Goal: Information Seeking & Learning: Learn about a topic

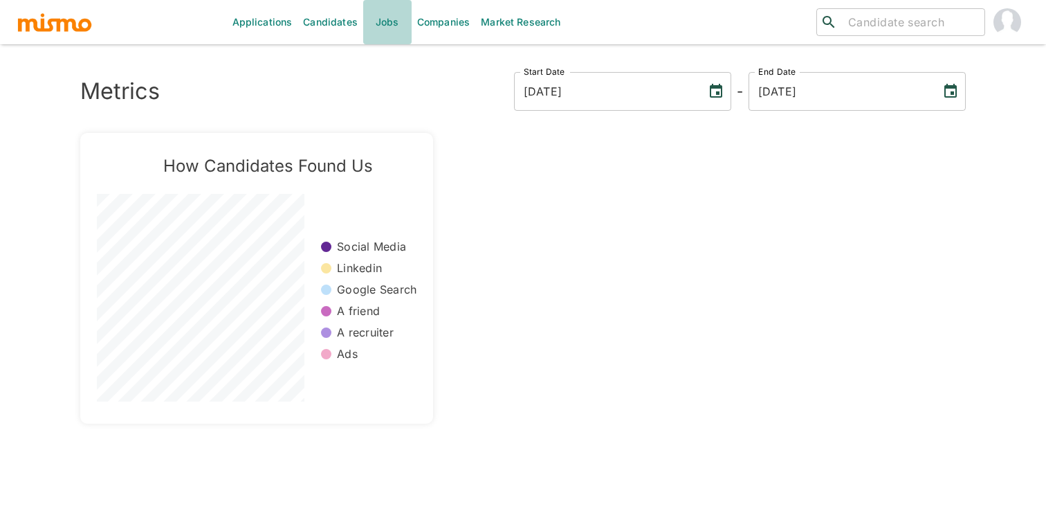
click at [380, 25] on link "Jobs" at bounding box center [387, 22] width 48 height 44
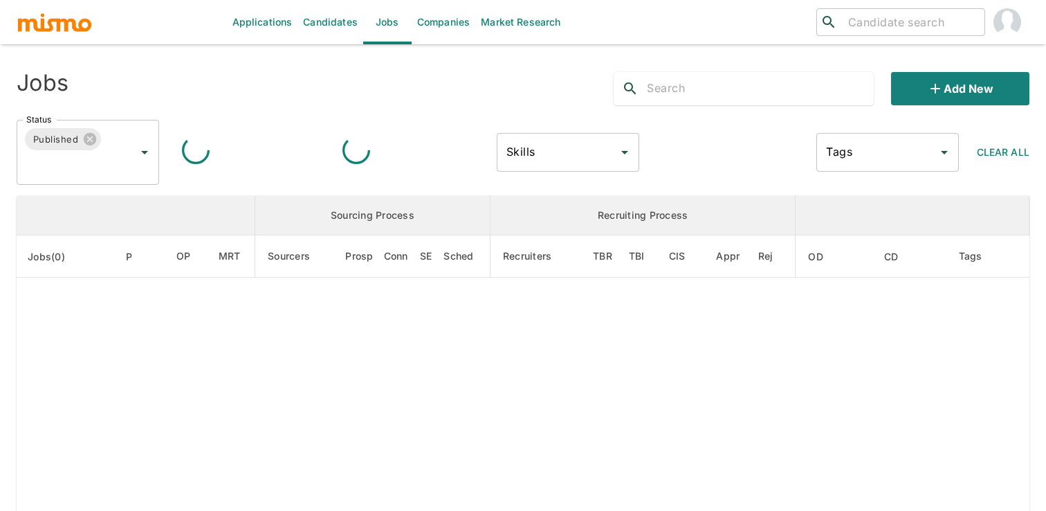
click at [335, 24] on link "Candidates" at bounding box center [330, 22] width 66 height 44
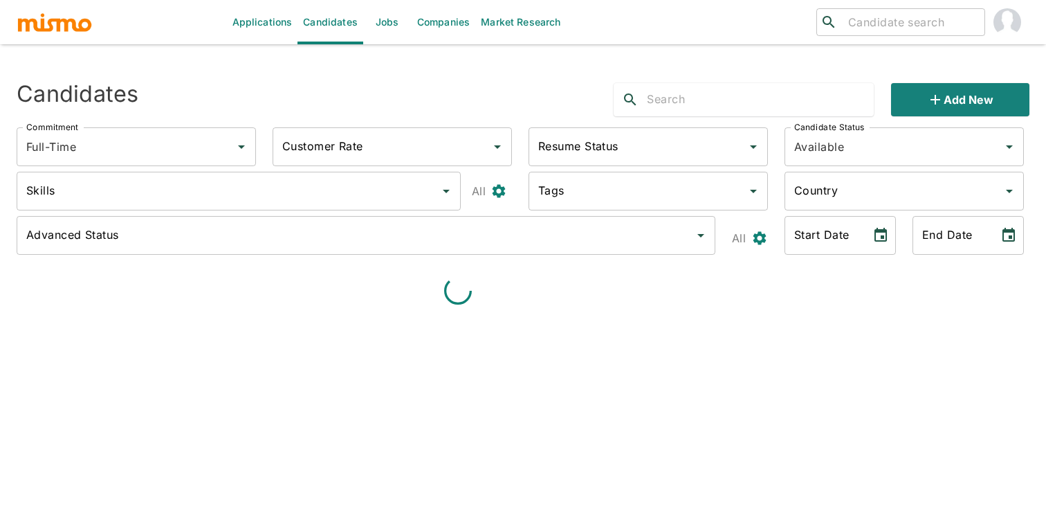
click at [381, 26] on link "Jobs" at bounding box center [387, 22] width 48 height 44
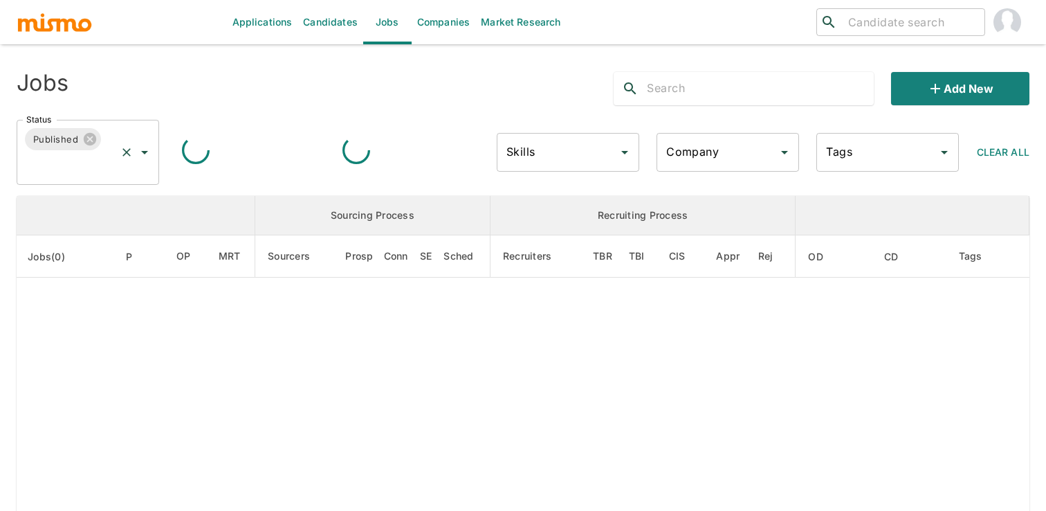
click at [148, 153] on icon "Open" at bounding box center [144, 152] width 17 height 17
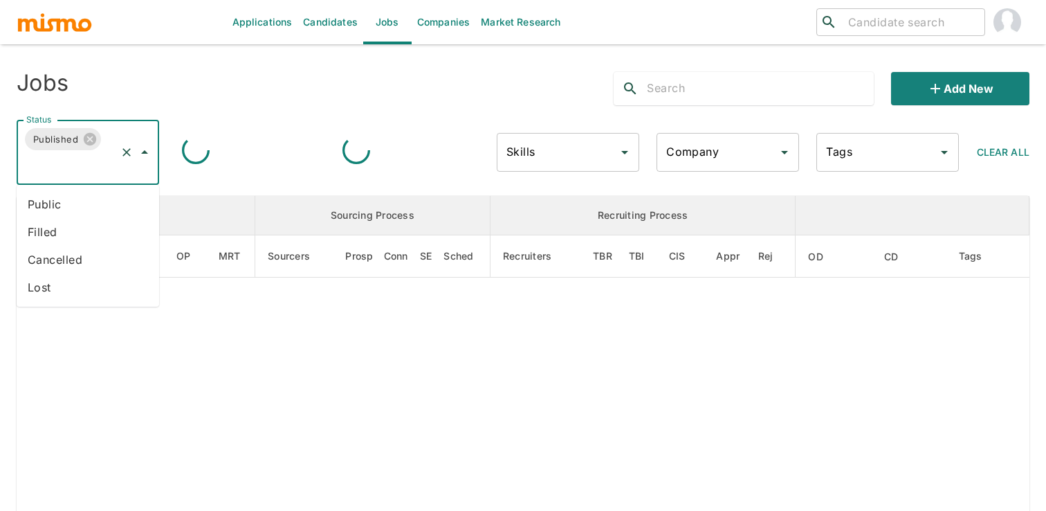
click at [92, 194] on li "Public" at bounding box center [88, 204] width 143 height 28
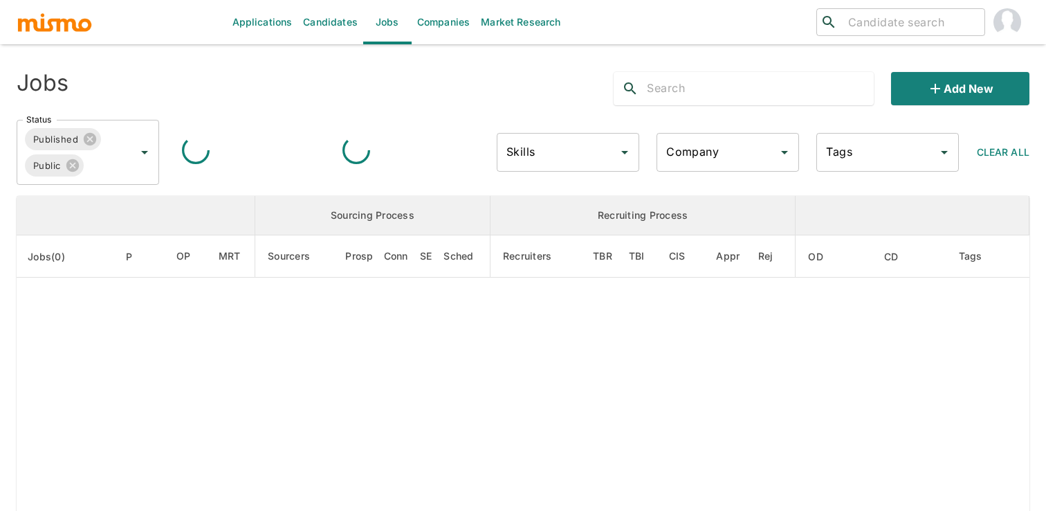
click at [544, 159] on input "Skills" at bounding box center [557, 152] width 109 height 26
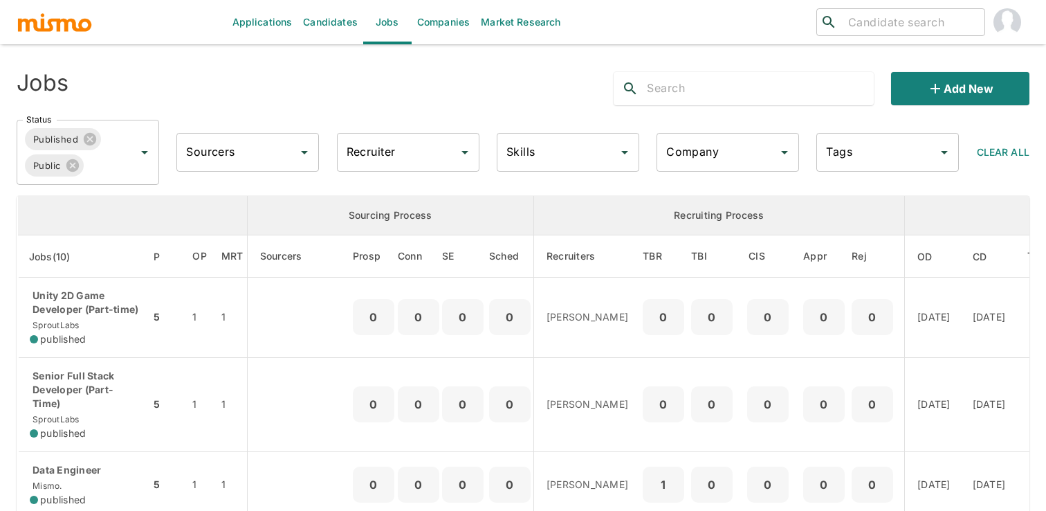
click at [416, 161] on input "Recruiter" at bounding box center [397, 152] width 109 height 26
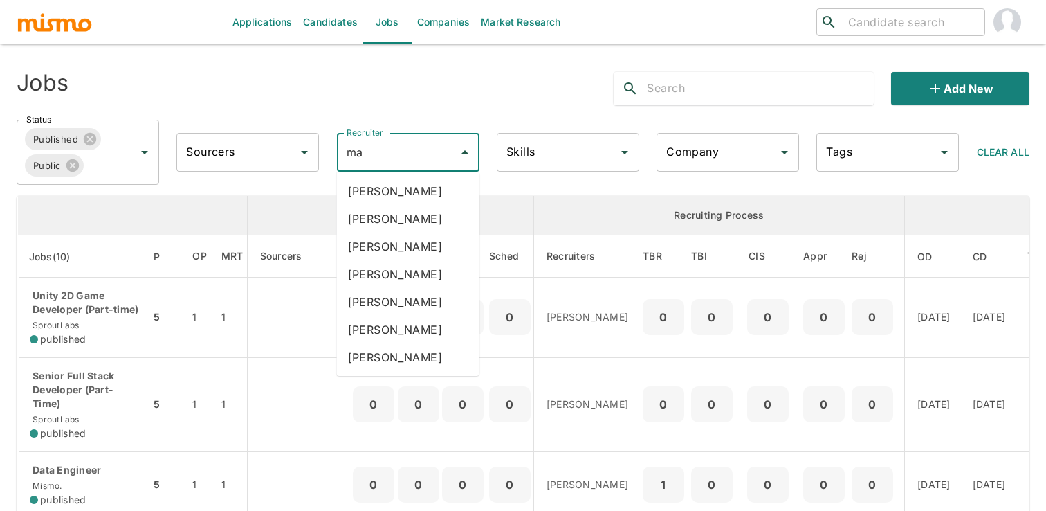
type input "mai"
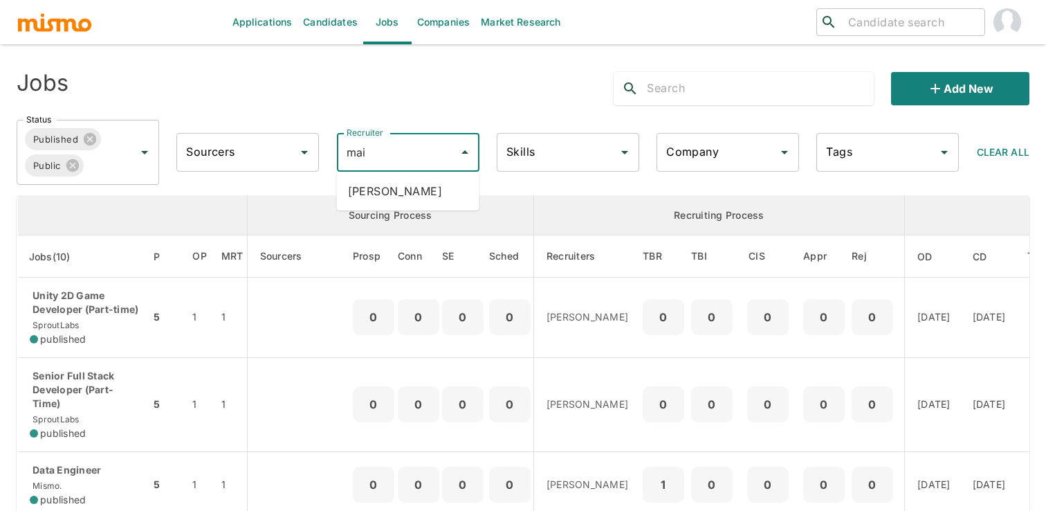
click at [434, 202] on li "[PERSON_NAME]" at bounding box center [408, 191] width 143 height 28
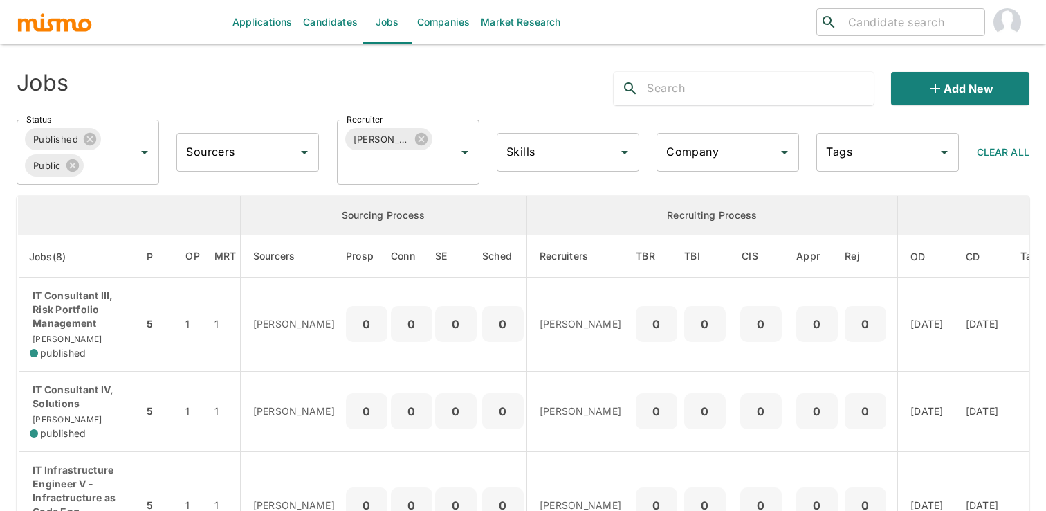
click at [289, 75] on div "Jobs" at bounding box center [219, 83] width 427 height 44
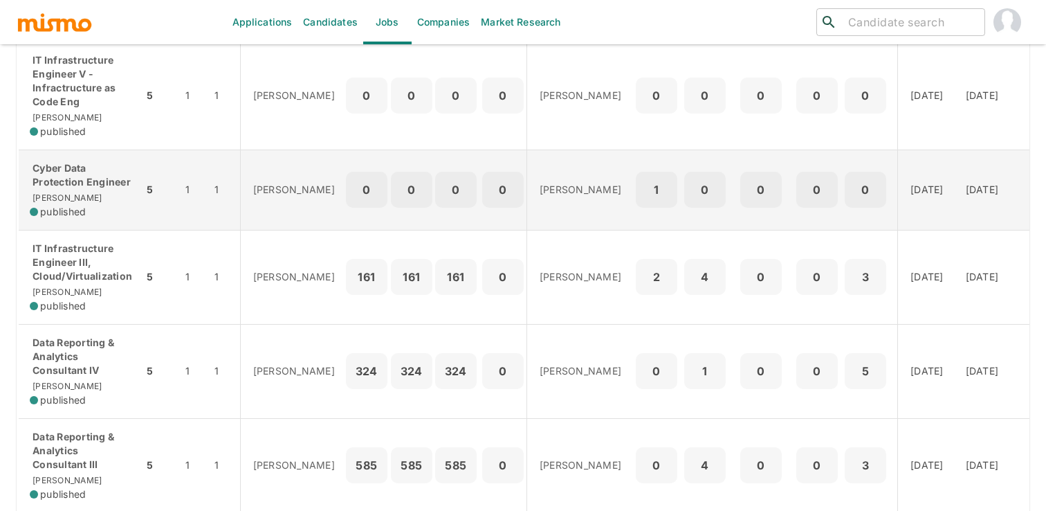
scroll to position [54, 0]
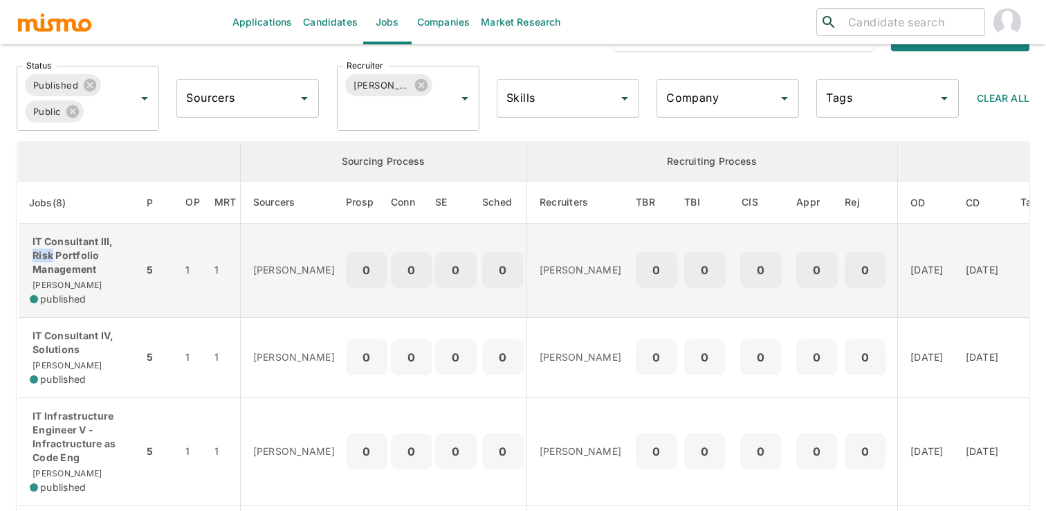
click at [346, 283] on div "0" at bounding box center [367, 270] width 42 height 36
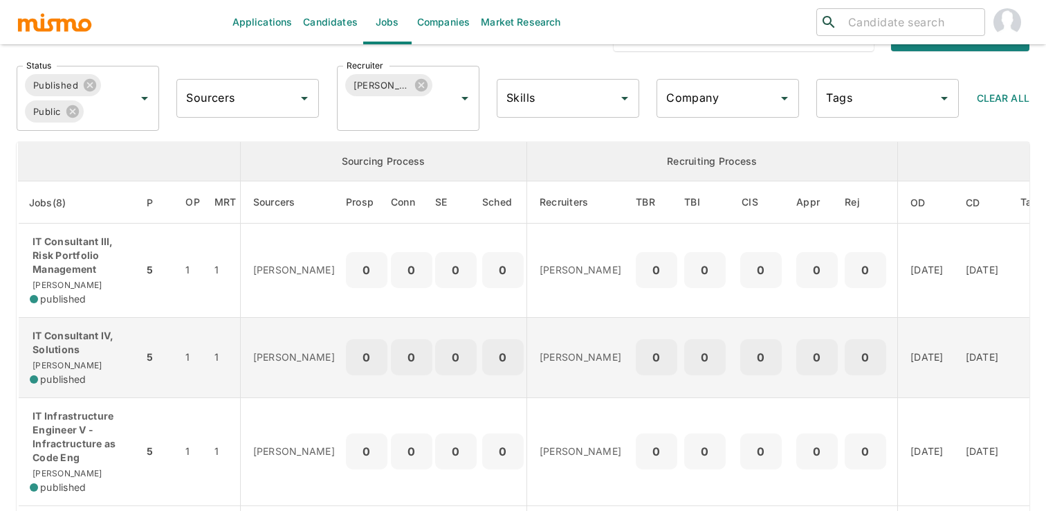
click at [192, 374] on td "1" at bounding box center [192, 357] width 37 height 80
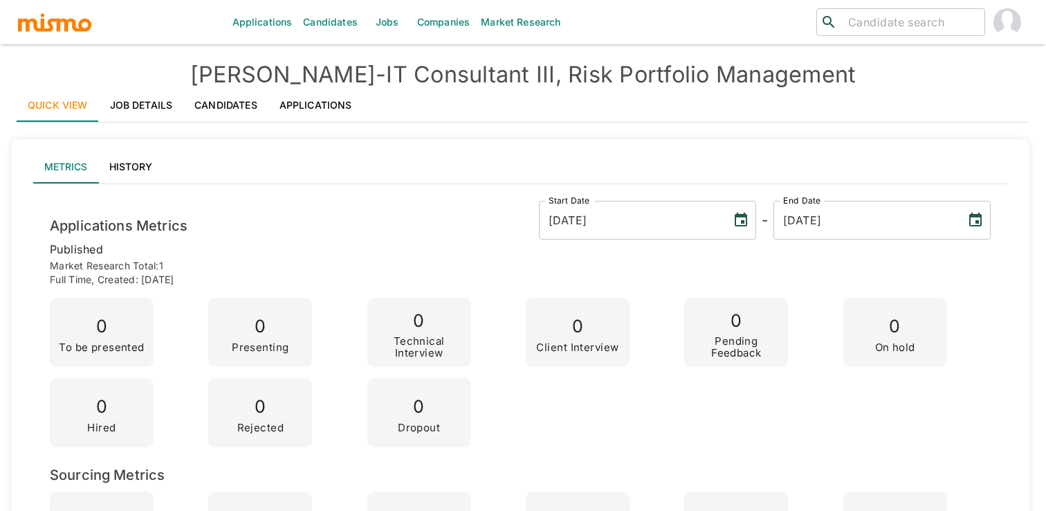
click at [129, 105] on link "Job Details" at bounding box center [141, 105] width 85 height 33
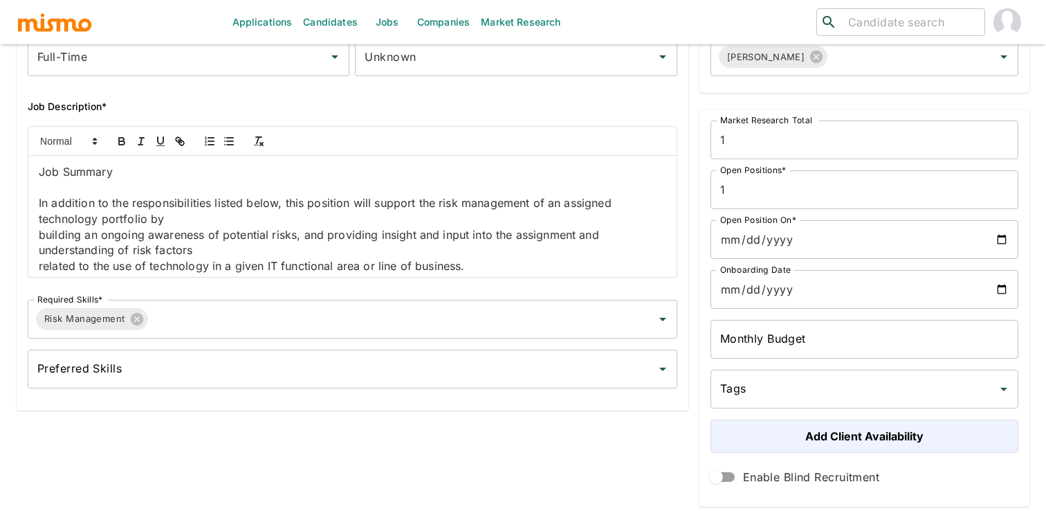
scroll to position [305, 0]
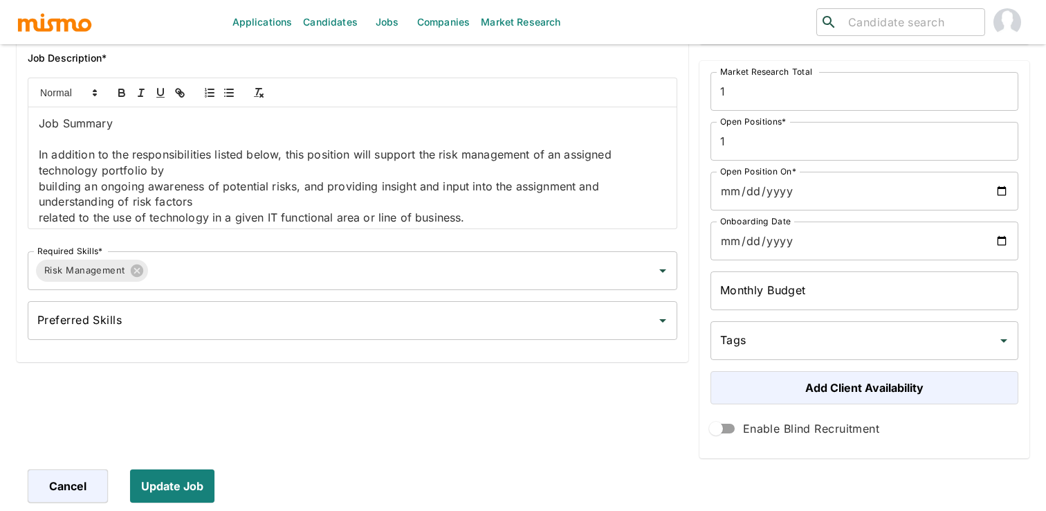
click at [264, 224] on p "related to the use of technology in a given IT functional area or line of busin…" at bounding box center [353, 218] width 628 height 16
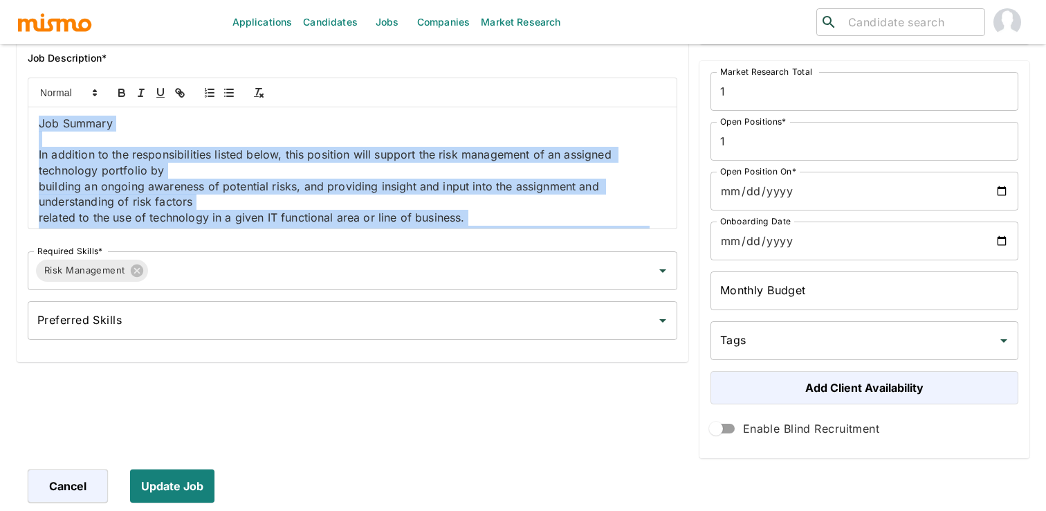
copy div "Job Summary In addition to the responsibilities listed below, this position wil…"
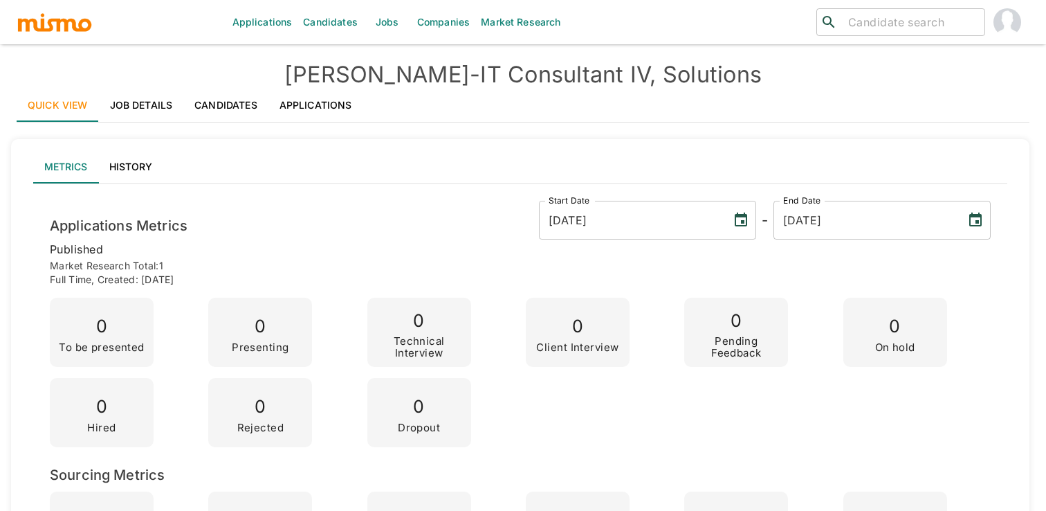
click at [146, 104] on link "Job Details" at bounding box center [141, 105] width 85 height 33
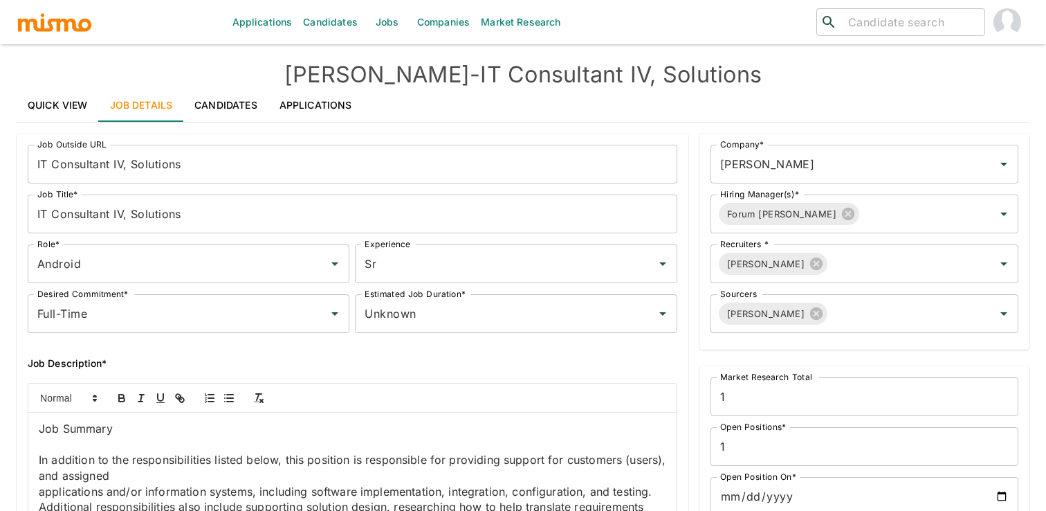
click at [326, 434] on p "Job Summary" at bounding box center [353, 429] width 628 height 16
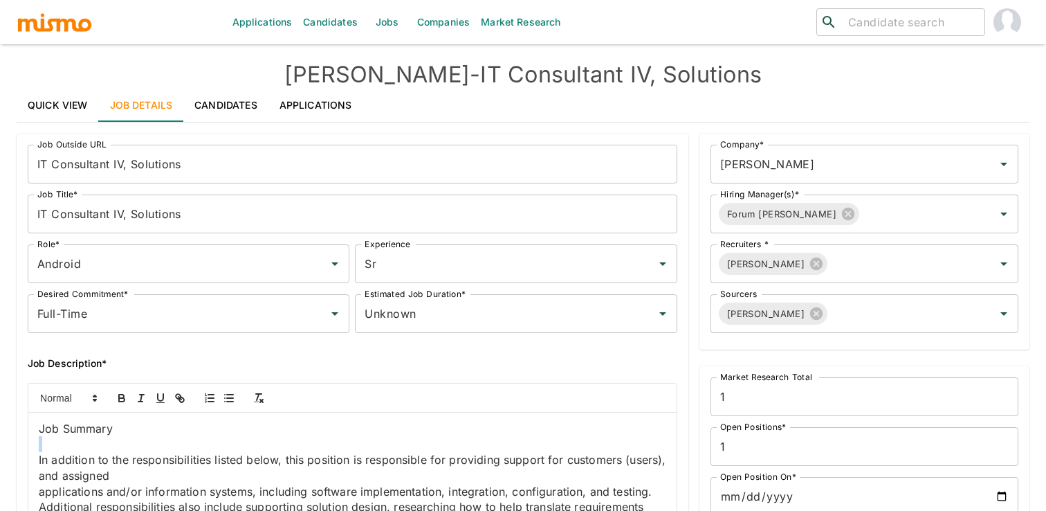
click at [326, 434] on p "Job Summary" at bounding box center [353, 429] width 628 height 16
